Goal: Communication & Community: Participate in discussion

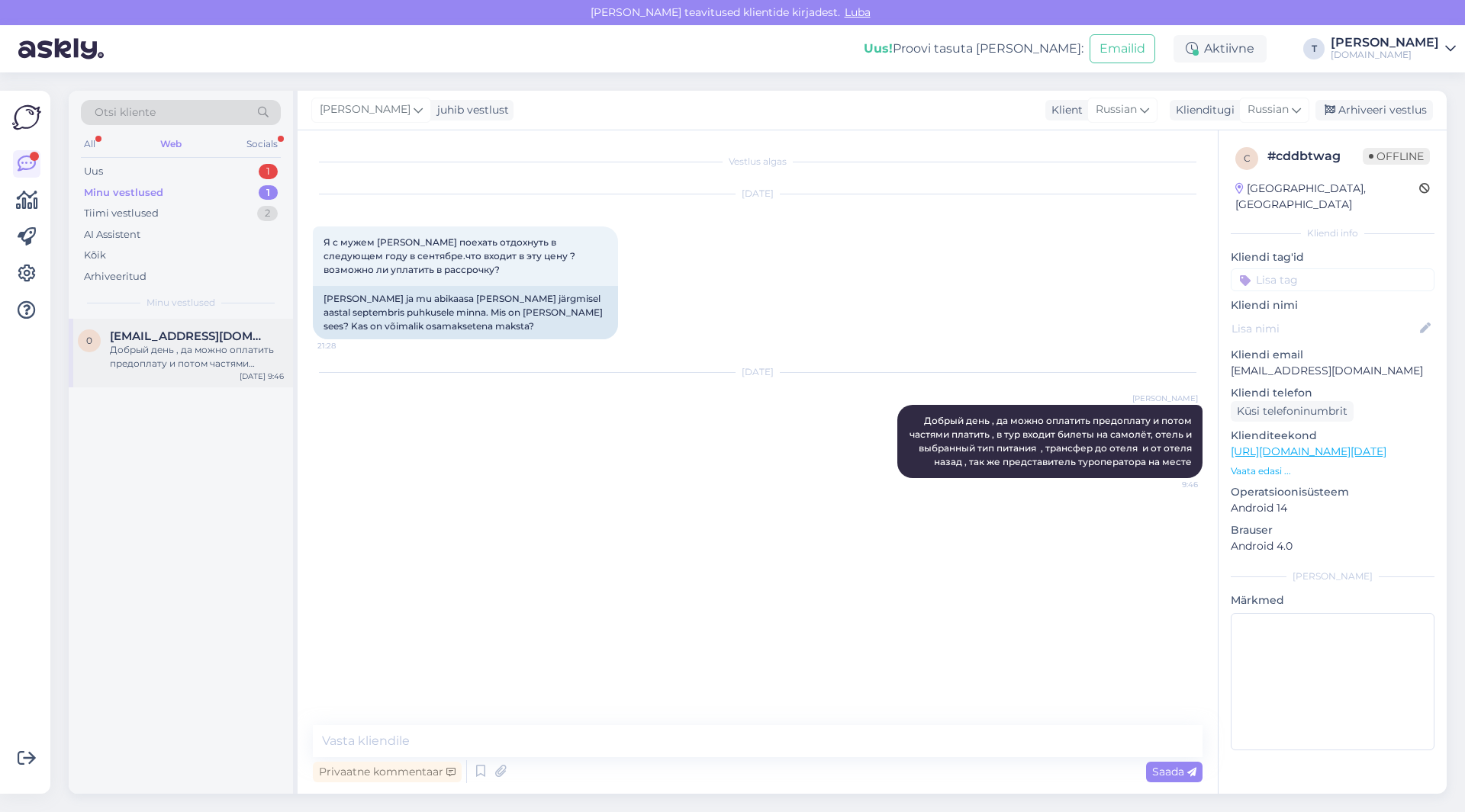
click at [212, 343] on div "Добрый день , да можно оплатить предоплату и потом частями платить , в тур вход…" at bounding box center [196, 357] width 174 height 27
click at [188, 168] on div "Uus 1" at bounding box center [181, 171] width 200 height 22
click at [197, 197] on div "Minu vestlused 1" at bounding box center [181, 193] width 200 height 22
click at [194, 346] on div "Добрый день , да можно оплатить предоплату и потом частями платить , в тур вход…" at bounding box center [196, 357] width 174 height 27
click at [183, 170] on div "Uus 1" at bounding box center [181, 171] width 200 height 22
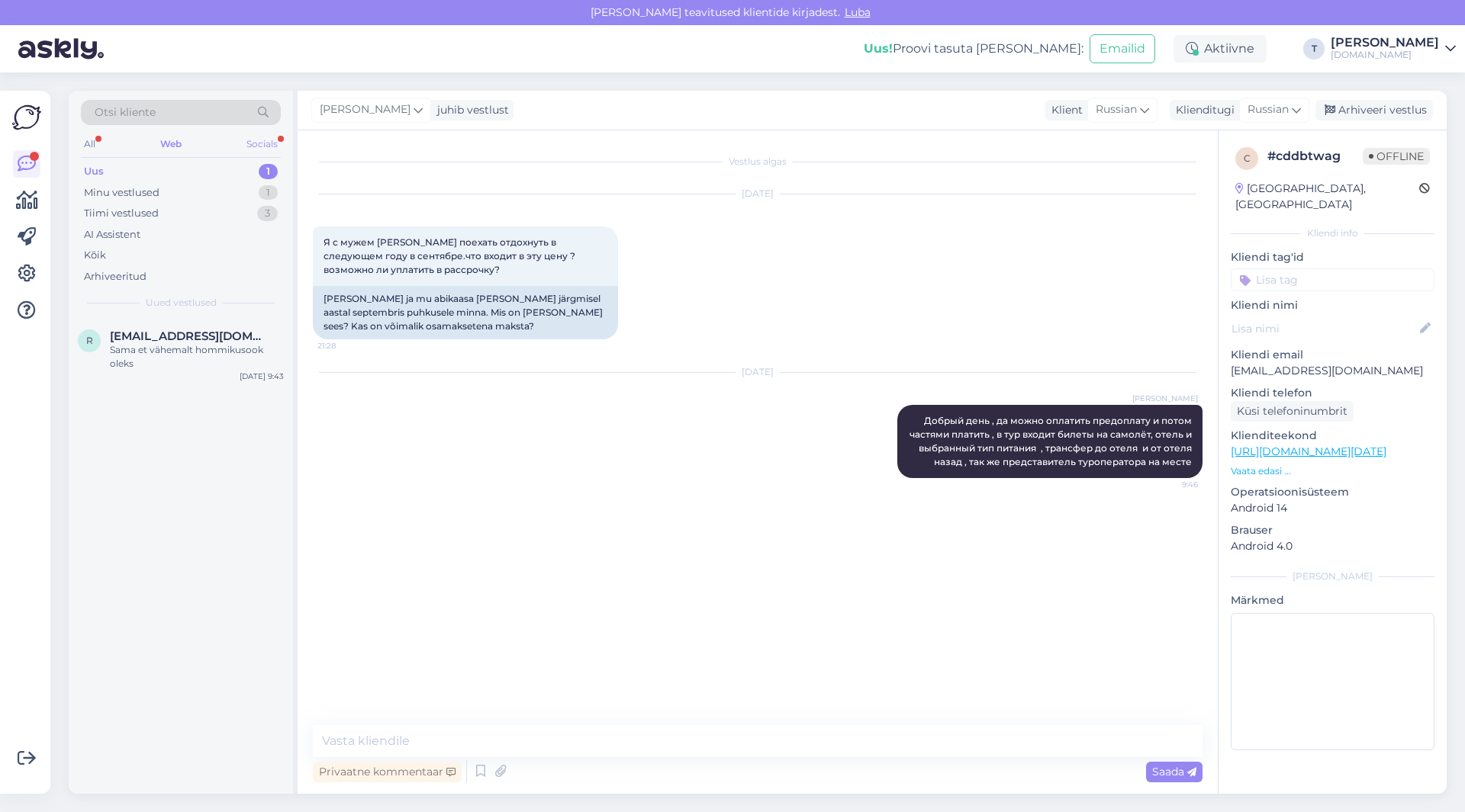
click at [250, 142] on div "Socials" at bounding box center [262, 144] width 38 height 20
click at [215, 170] on div "Uus 1" at bounding box center [181, 171] width 200 height 22
click at [213, 186] on div "Minu vestlused 0" at bounding box center [181, 193] width 200 height 22
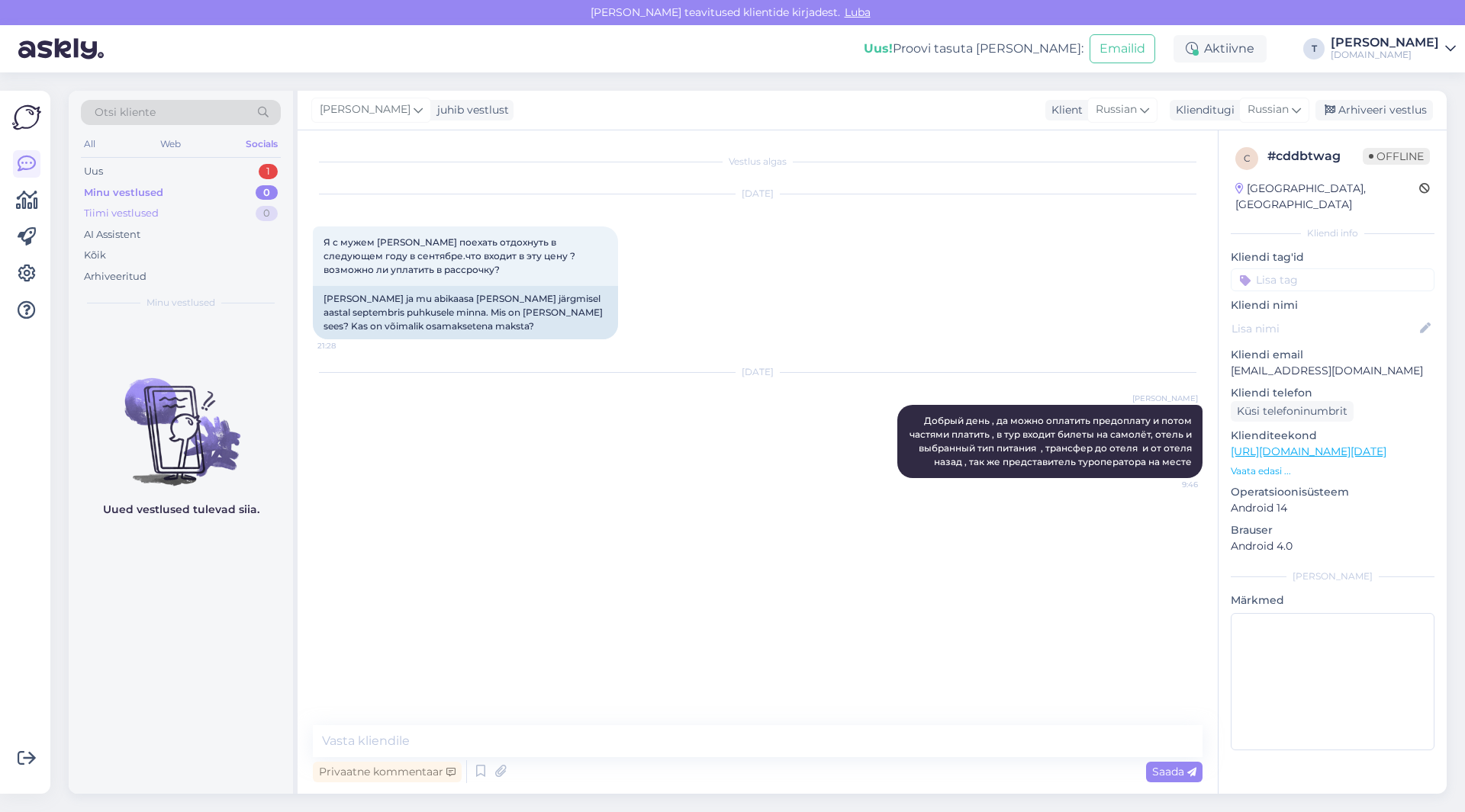
click at [210, 206] on div "Tiimi vestlused 0" at bounding box center [181, 214] width 200 height 22
click at [196, 185] on div "Minu vestlused 0" at bounding box center [181, 193] width 200 height 22
click at [217, 170] on div "Uus 1" at bounding box center [181, 171] width 200 height 22
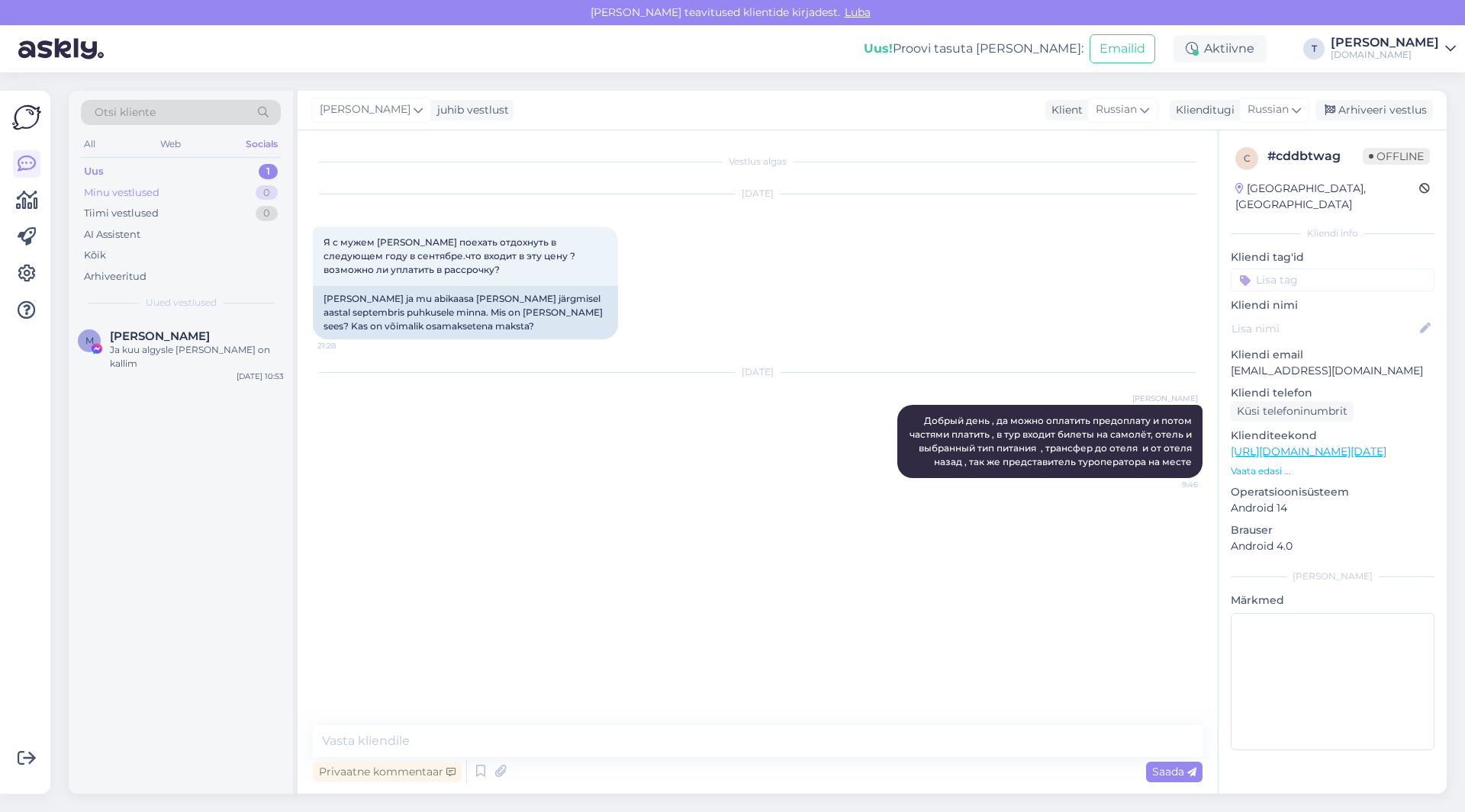
click at [208, 191] on div "Minu vestlused 0" at bounding box center [181, 193] width 200 height 22
